Goal: Check status: Check status

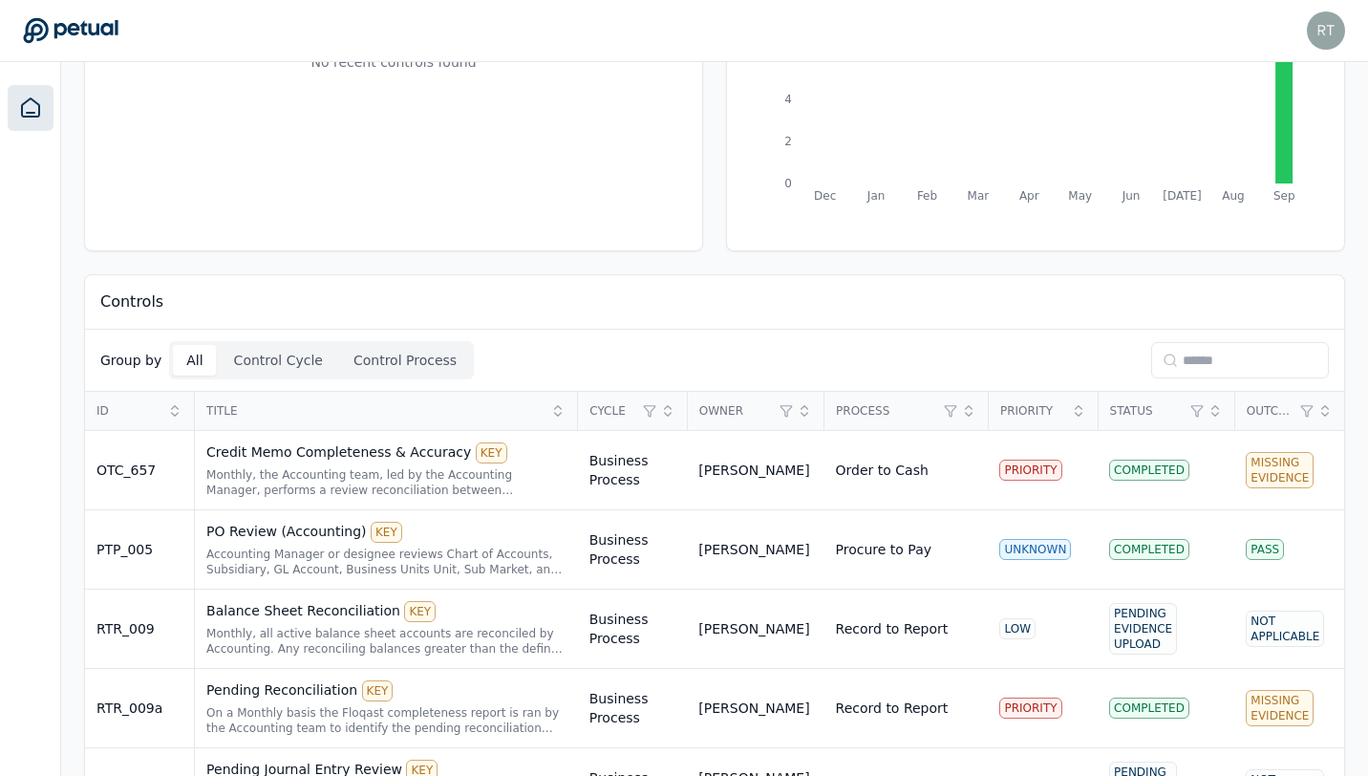
scroll to position [301, 0]
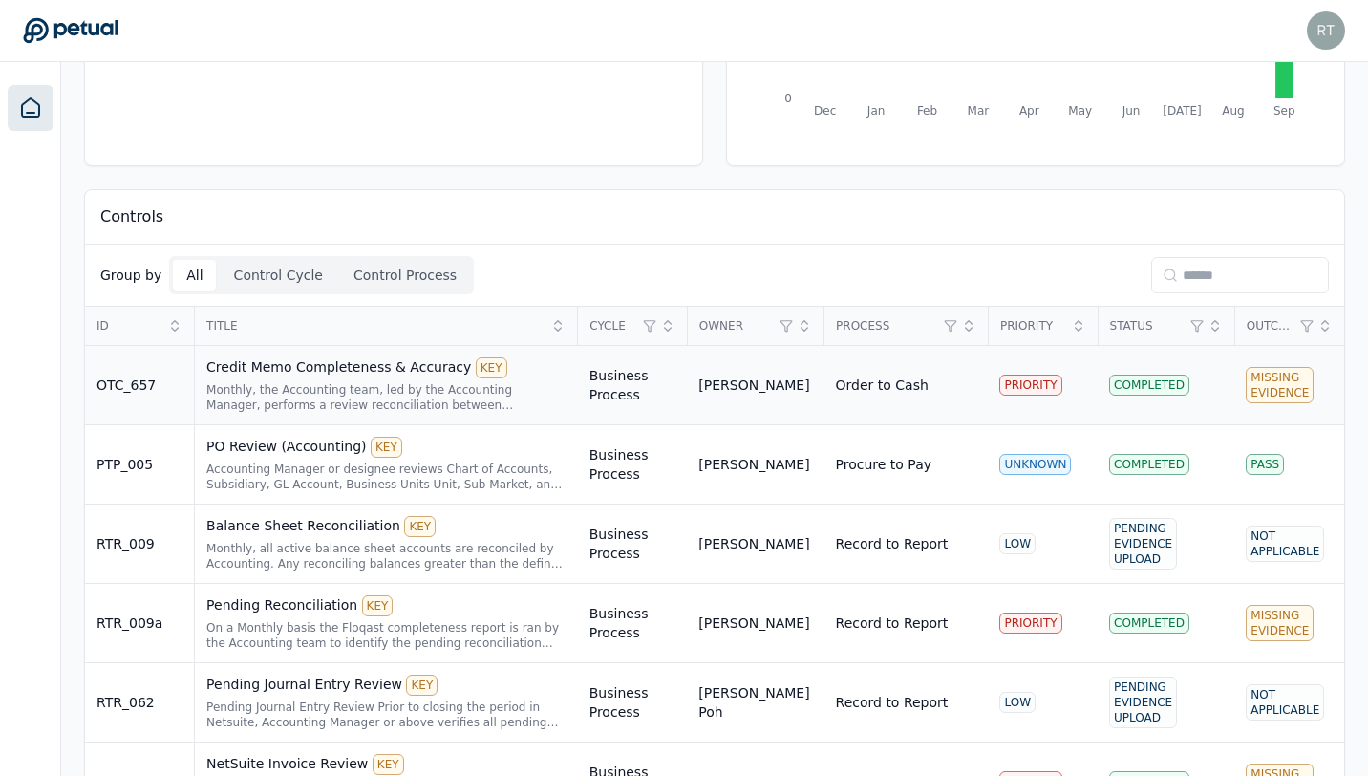
click at [348, 372] on div "Credit Memo Completeness & Accuracy KEY" at bounding box center [386, 367] width 360 height 21
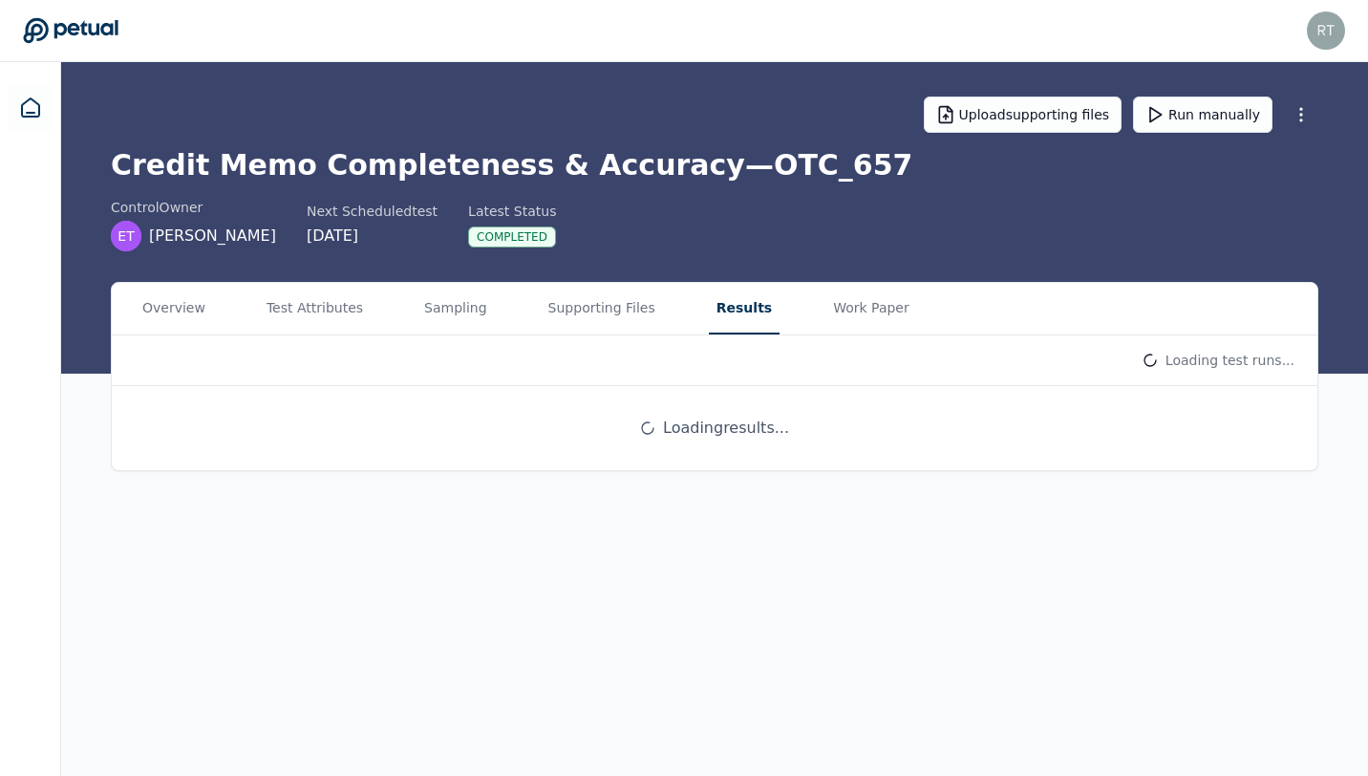
click at [736, 305] on button "Results" at bounding box center [744, 309] width 71 height 52
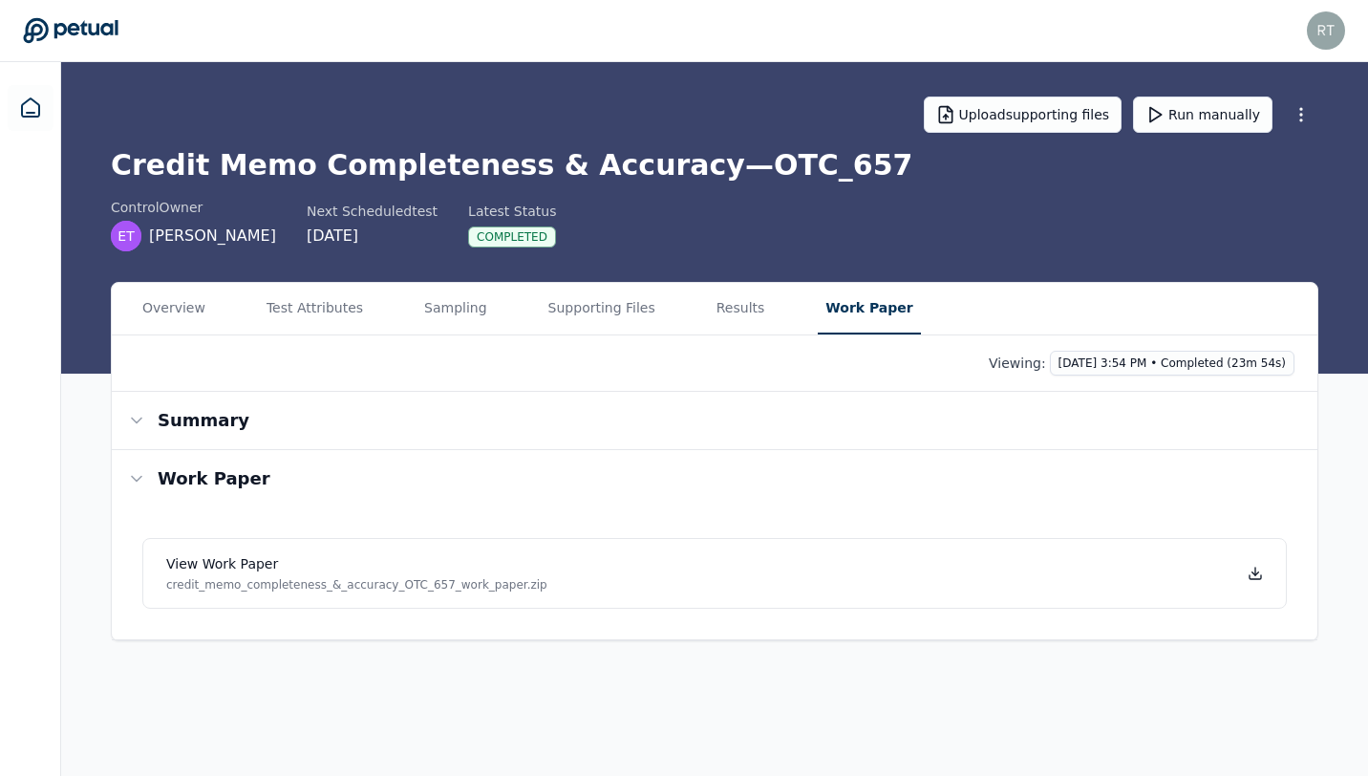
click at [863, 314] on button "Work Paper" at bounding box center [869, 309] width 102 height 52
click at [1259, 572] on icon at bounding box center [1259, 571] width 0 height 8
click at [1263, 578] on icon at bounding box center [1258, 573] width 15 height 15
